Goal: Task Accomplishment & Management: Manage account settings

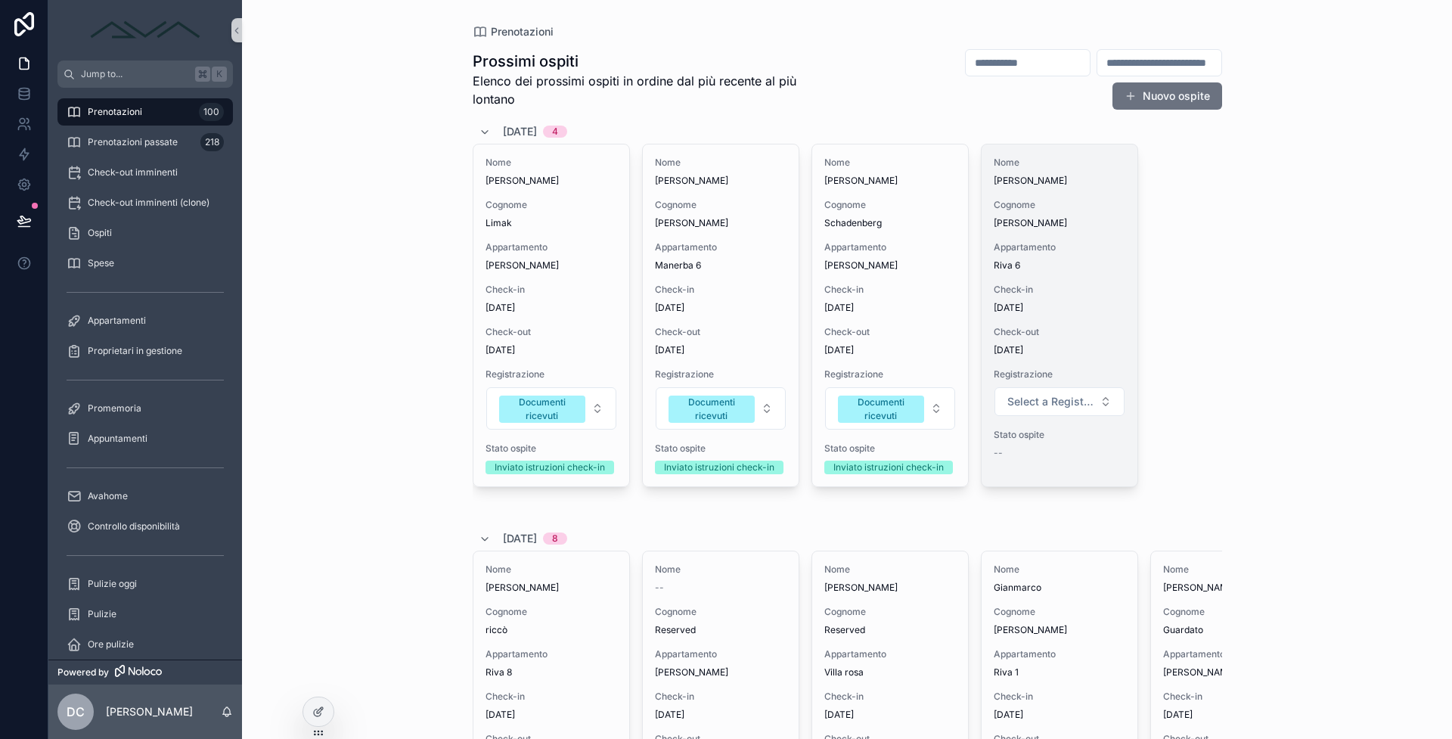
click at [1047, 332] on span "Check-out" at bounding box center [1060, 332] width 132 height 12
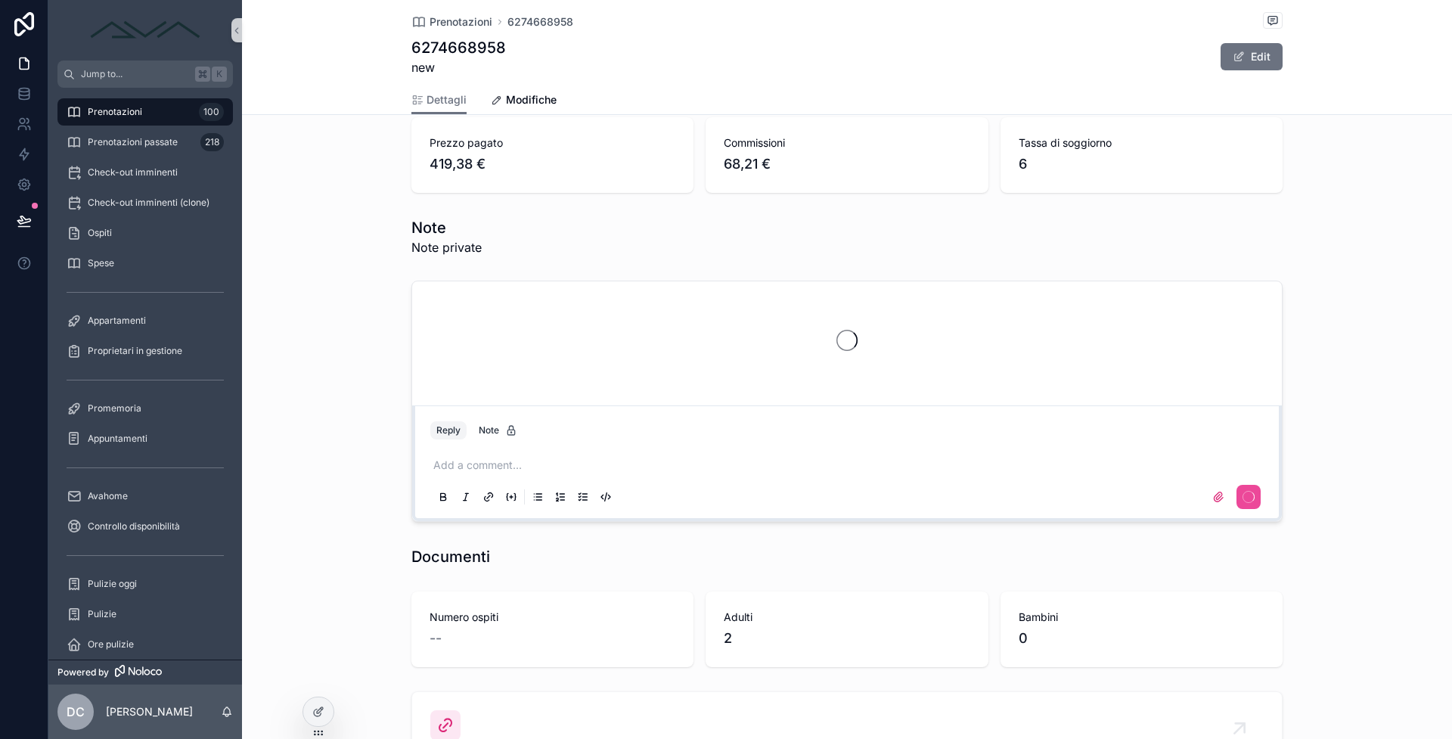
scroll to position [1466, 0]
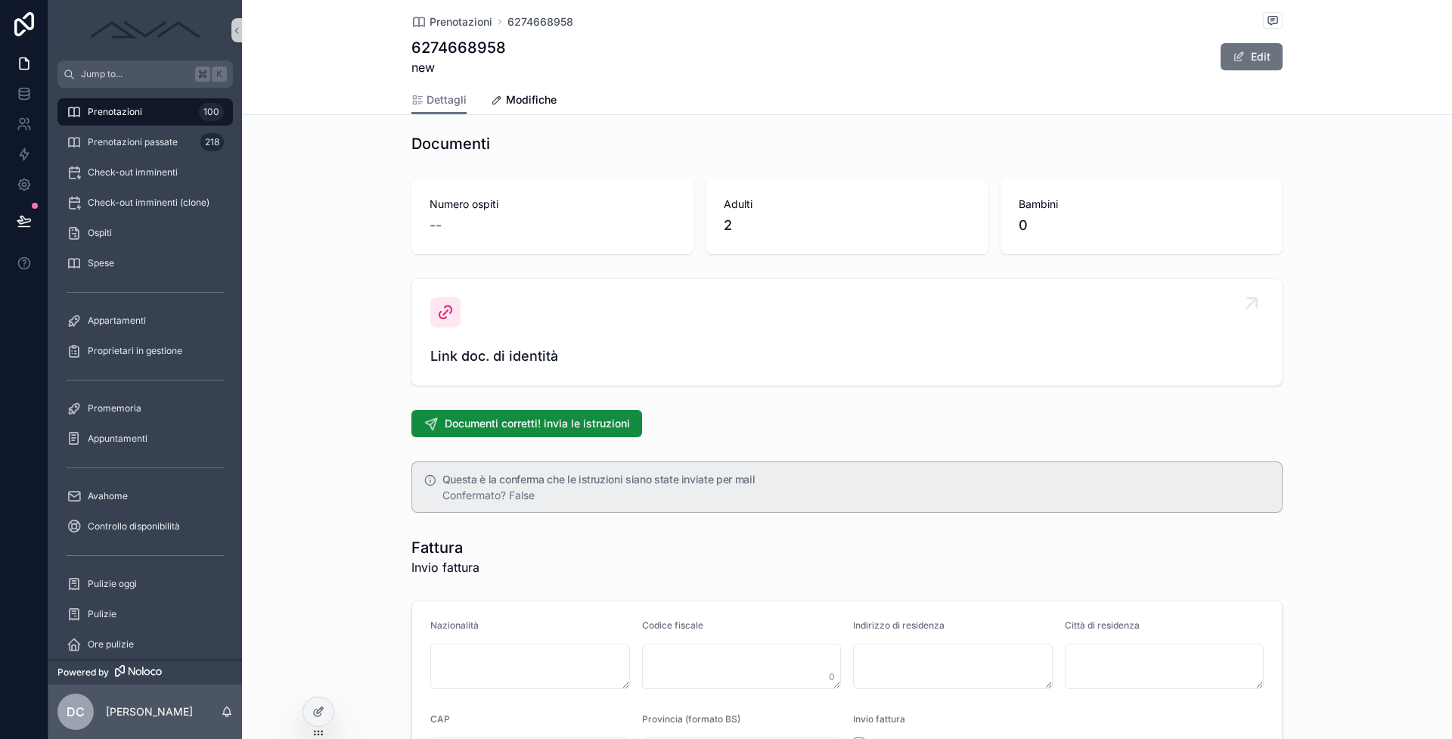
click at [438, 360] on span "Link doc. di identità" at bounding box center [846, 356] width 833 height 21
click at [447, 350] on span "Link doc. di identità" at bounding box center [846, 356] width 833 height 21
click at [448, 351] on span "Link doc. di identità" at bounding box center [846, 356] width 833 height 21
click at [447, 324] on div at bounding box center [445, 312] width 30 height 30
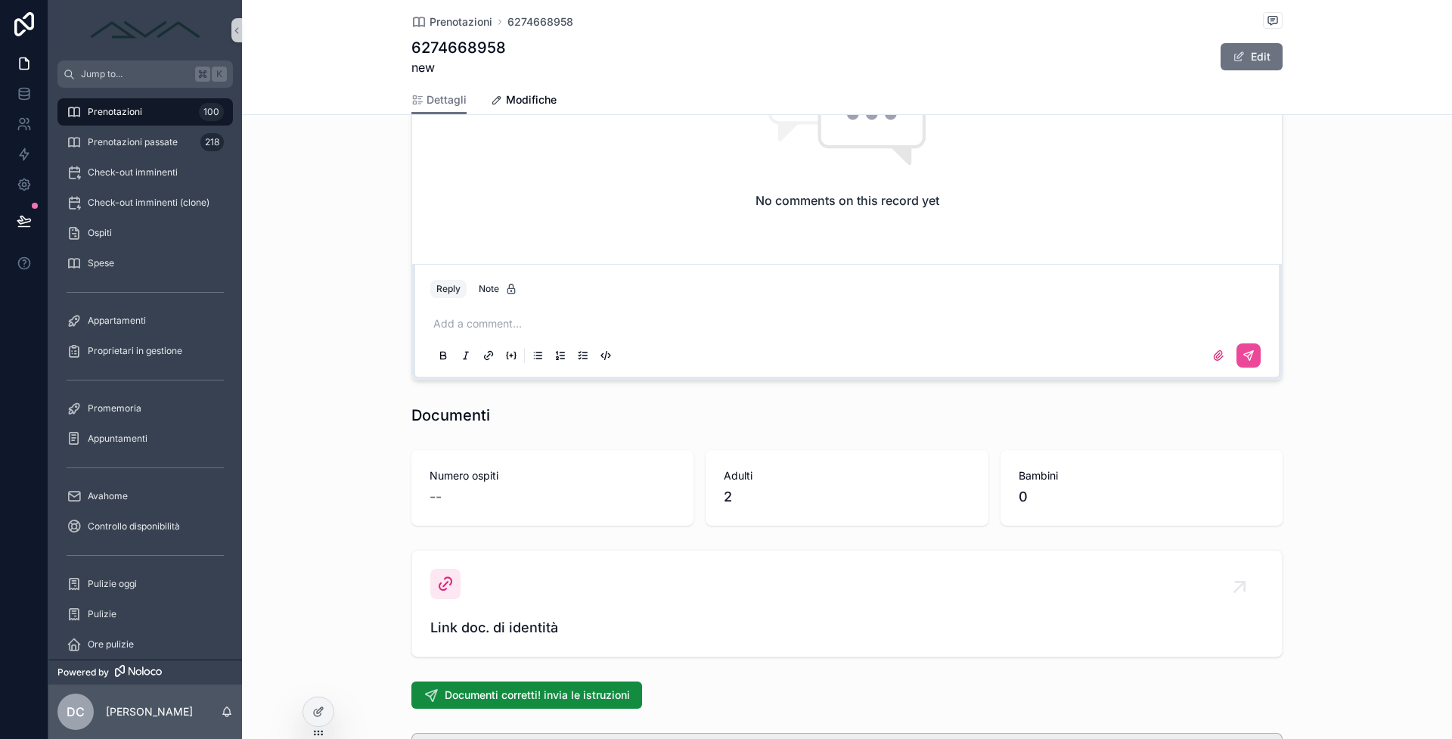
scroll to position [1311, 0]
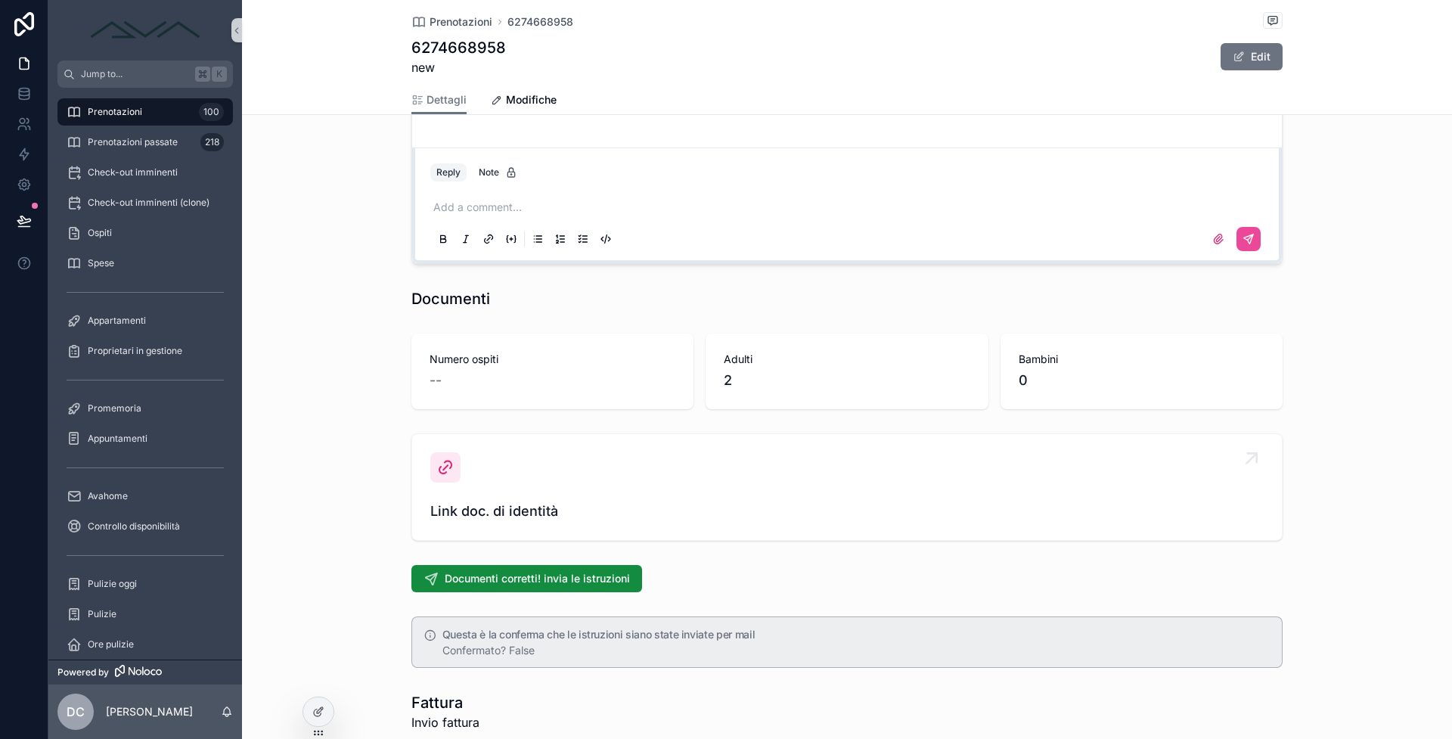
click at [559, 535] on link "Link doc. di identità" at bounding box center [847, 487] width 870 height 106
click at [544, 514] on span "Link doc. di identità" at bounding box center [846, 511] width 833 height 21
click at [472, 502] on span "Link doc. di identità" at bounding box center [846, 511] width 833 height 21
click at [470, 492] on div "Link doc. di identità" at bounding box center [846, 487] width 833 height 70
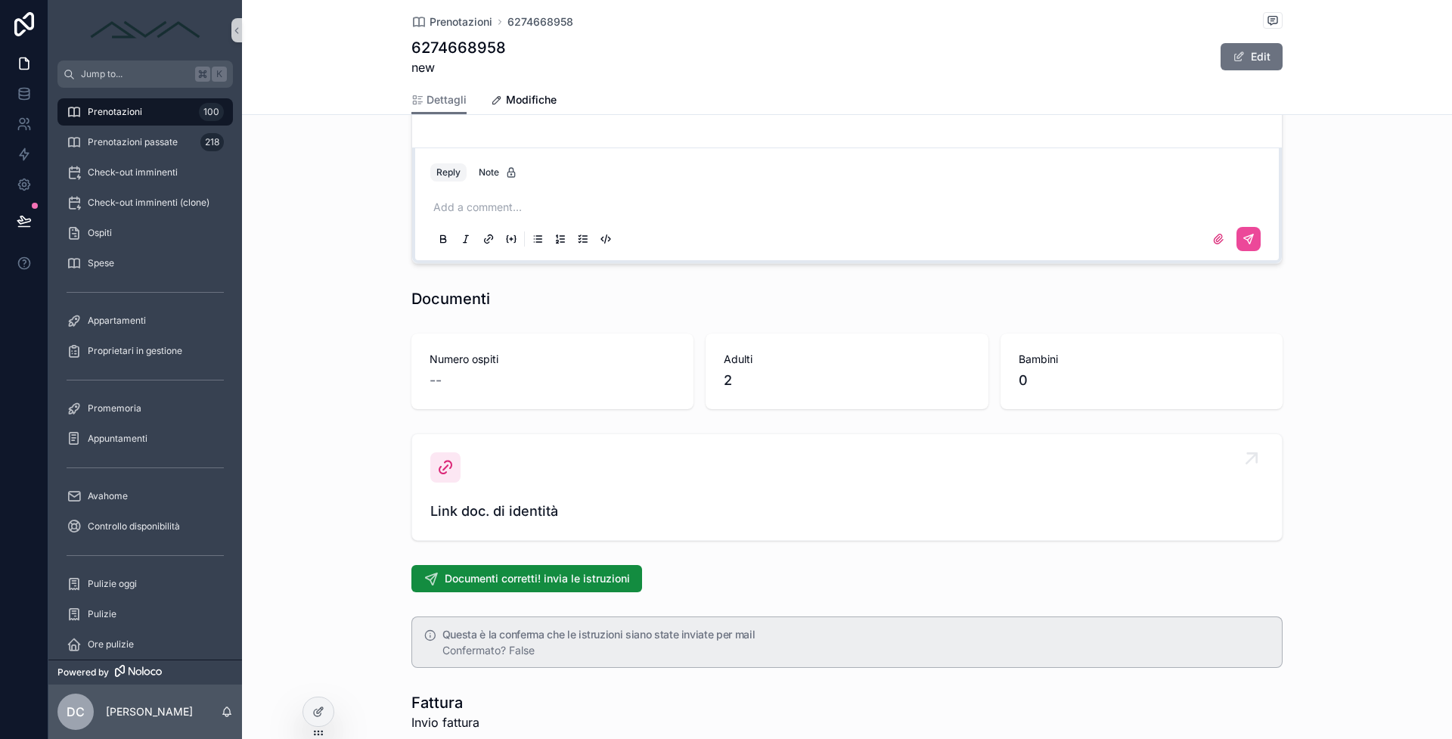
click at [467, 487] on div "Link doc. di identità" at bounding box center [846, 487] width 833 height 70
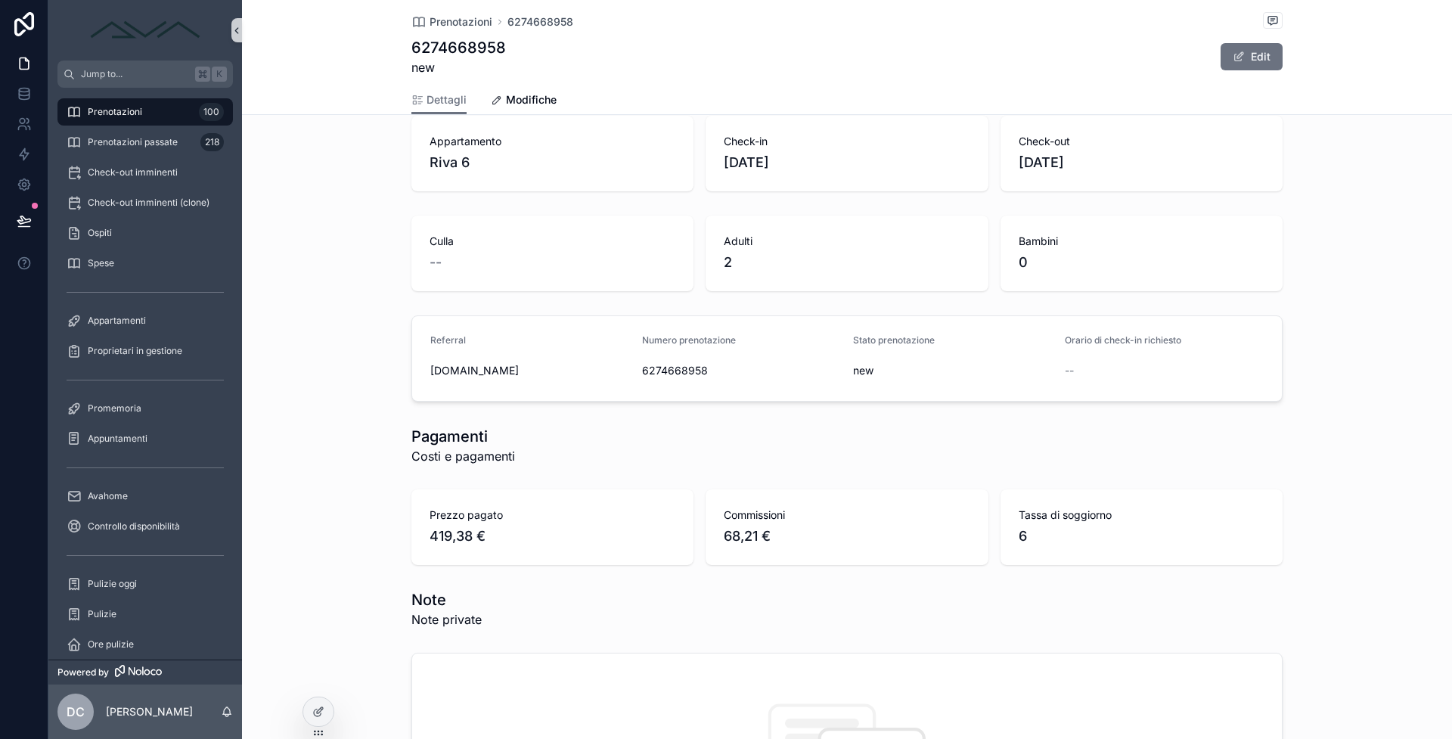
scroll to position [0, 0]
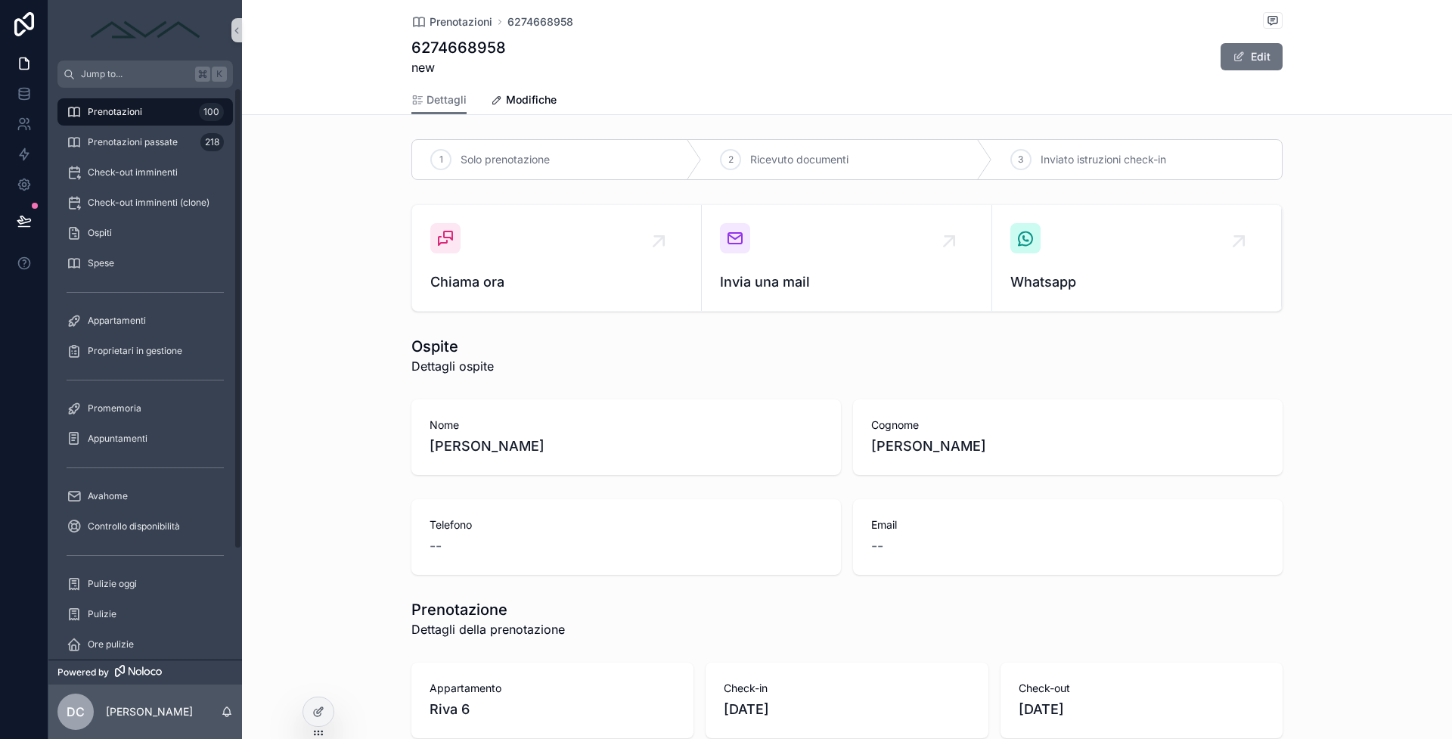
click at [134, 113] on span "Prenotazioni" at bounding box center [115, 112] width 54 height 12
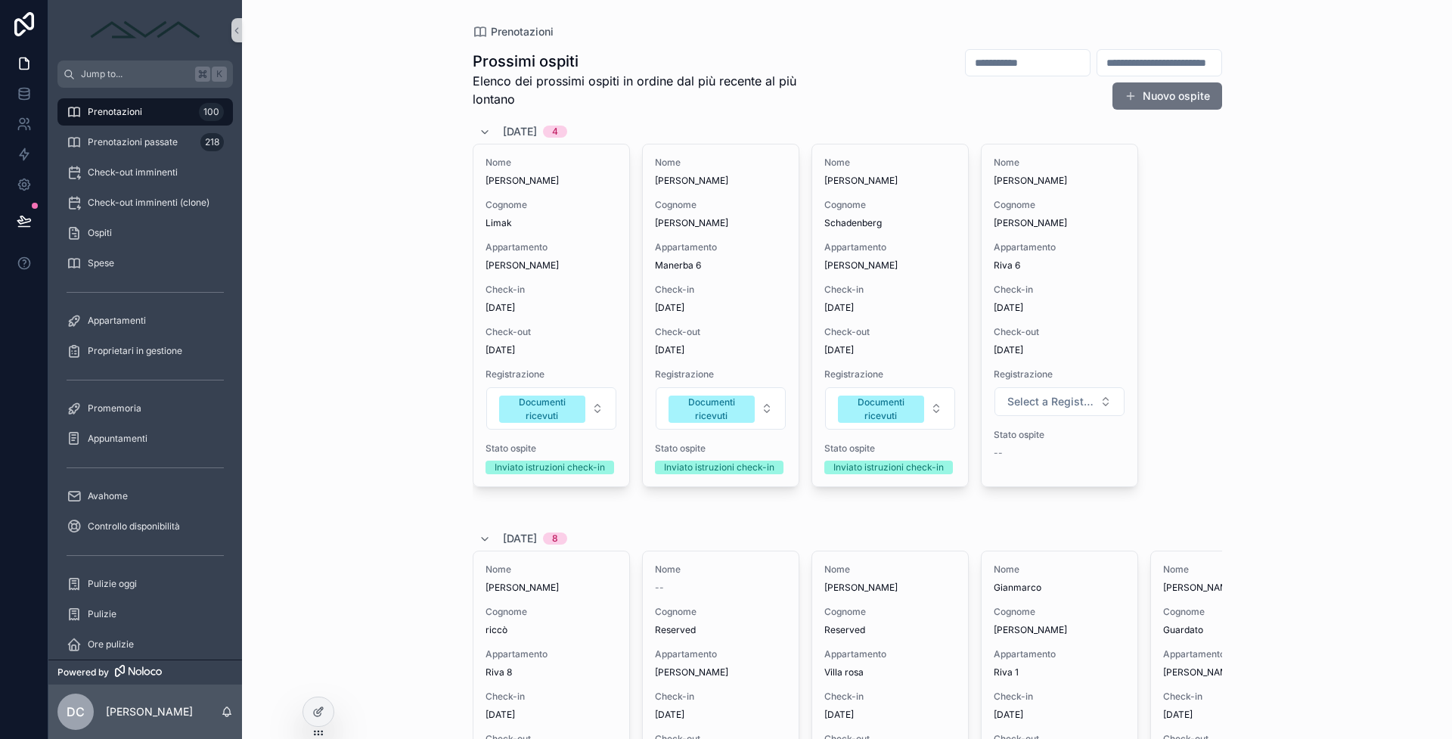
click at [138, 116] on span "Prenotazioni" at bounding box center [115, 112] width 54 height 12
